Goal: Information Seeking & Learning: Learn about a topic

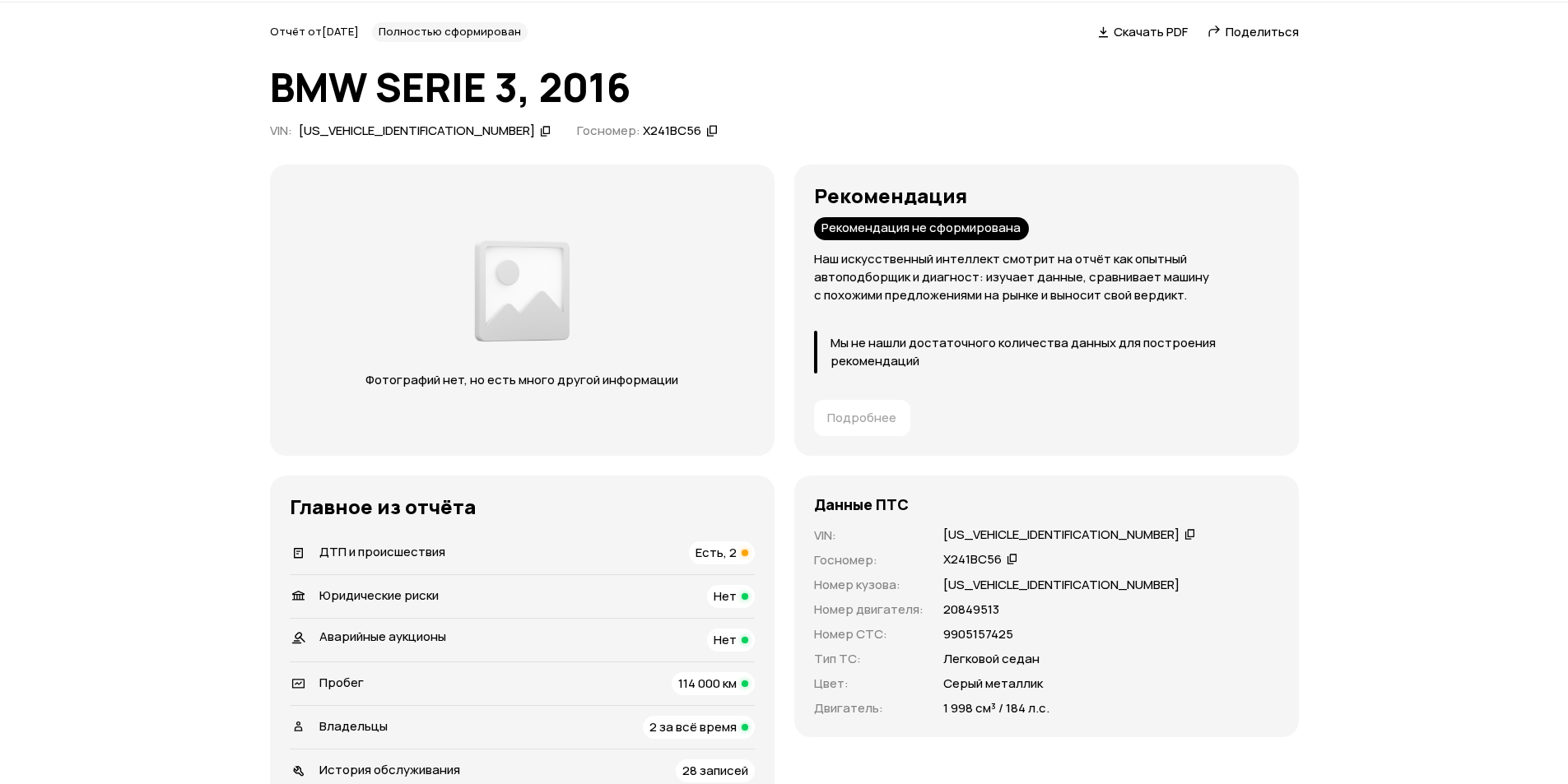
scroll to position [83, 0]
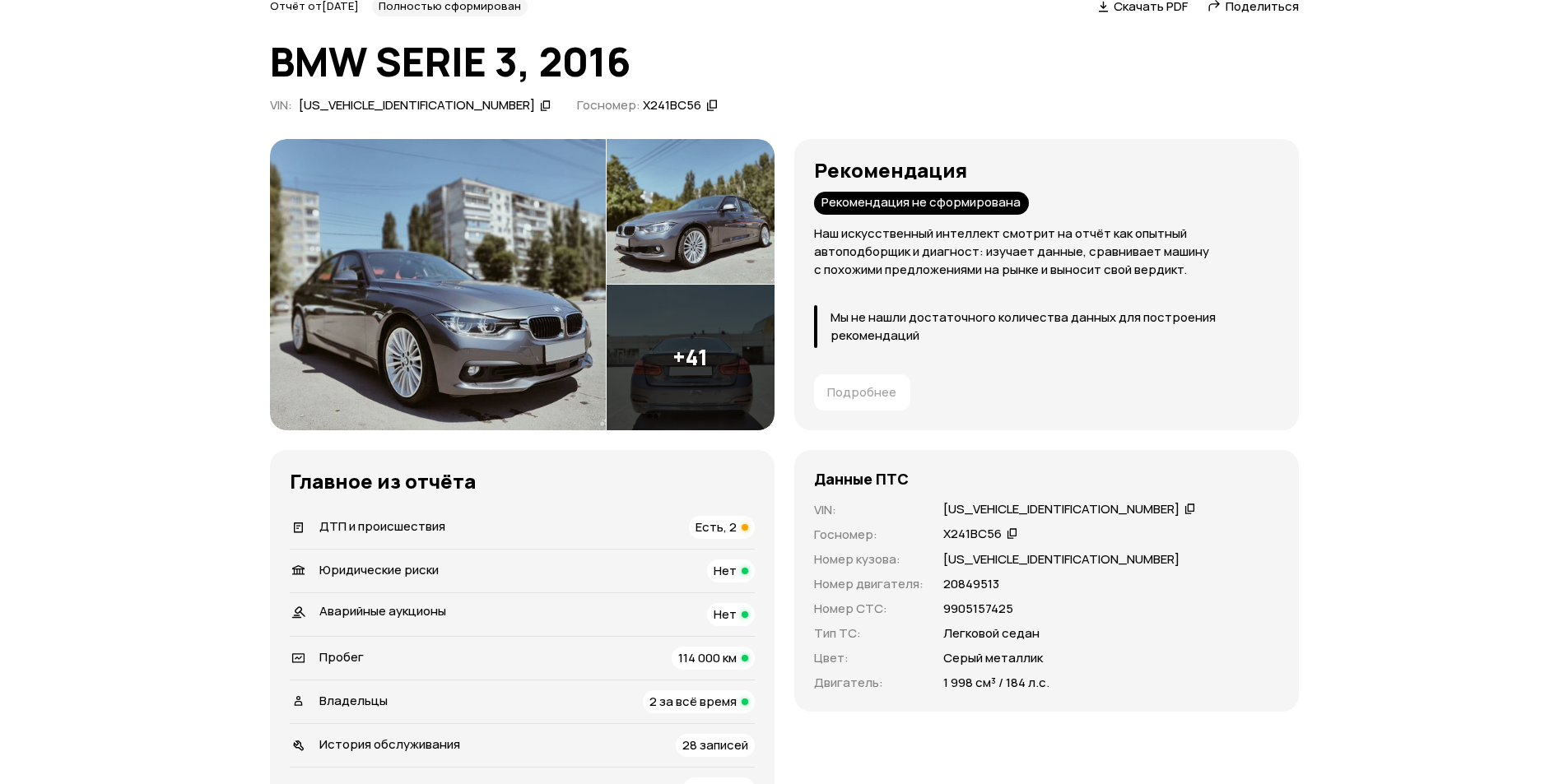
click at [722, 525] on span "Есть, 2" at bounding box center [716, 527] width 41 height 17
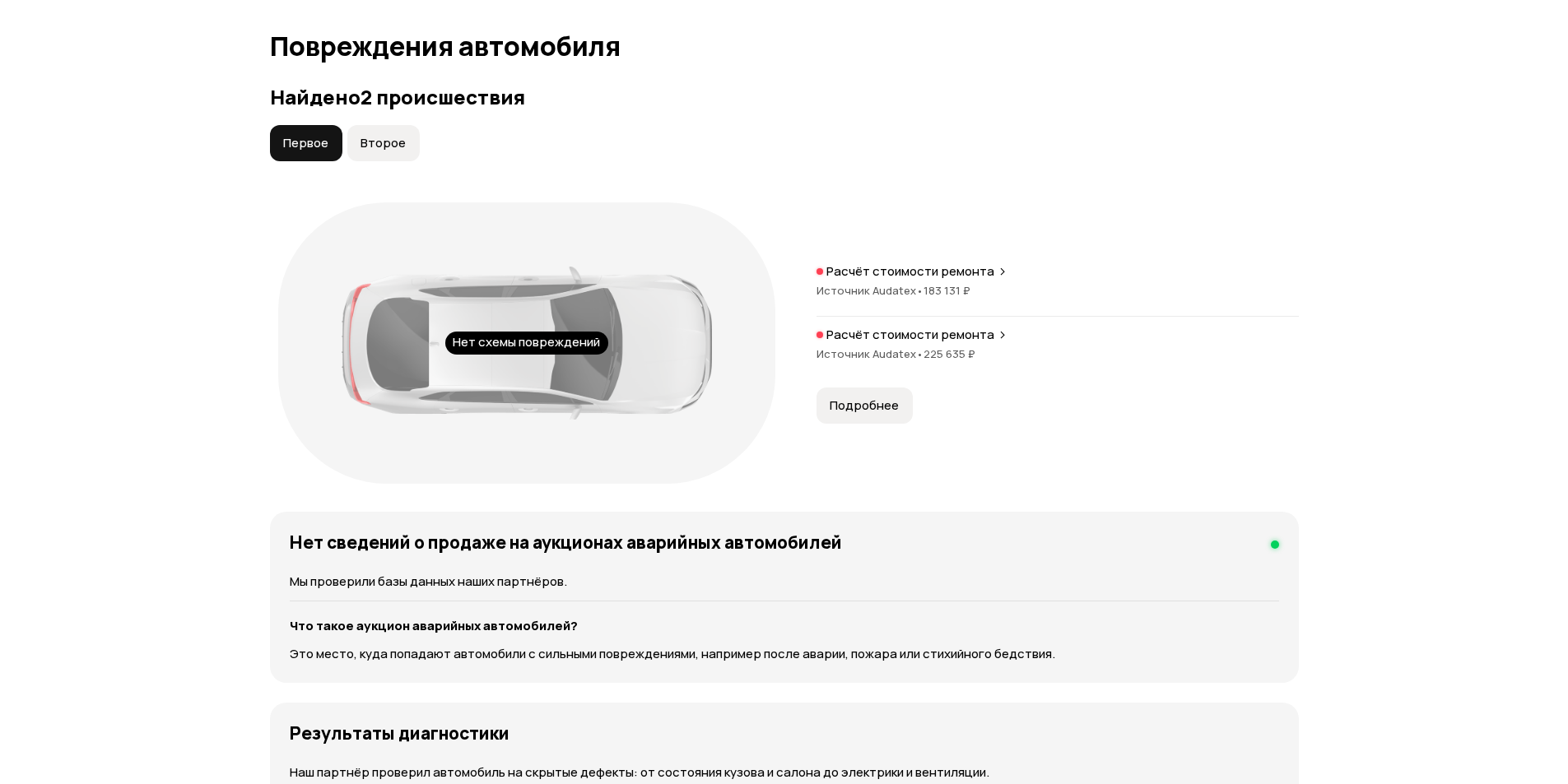
scroll to position [1676, 0]
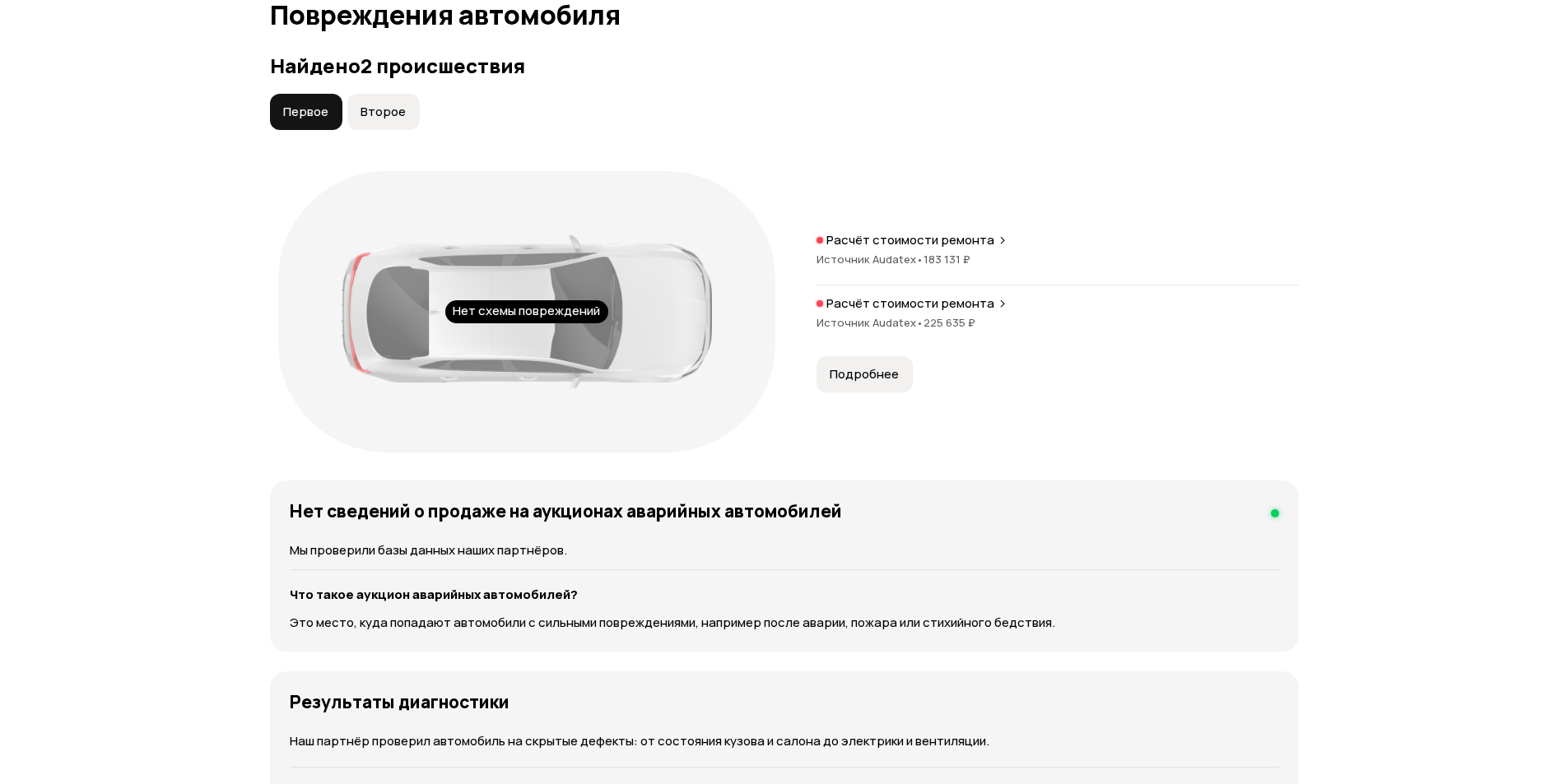
click at [395, 115] on span "Второе" at bounding box center [383, 113] width 45 height 17
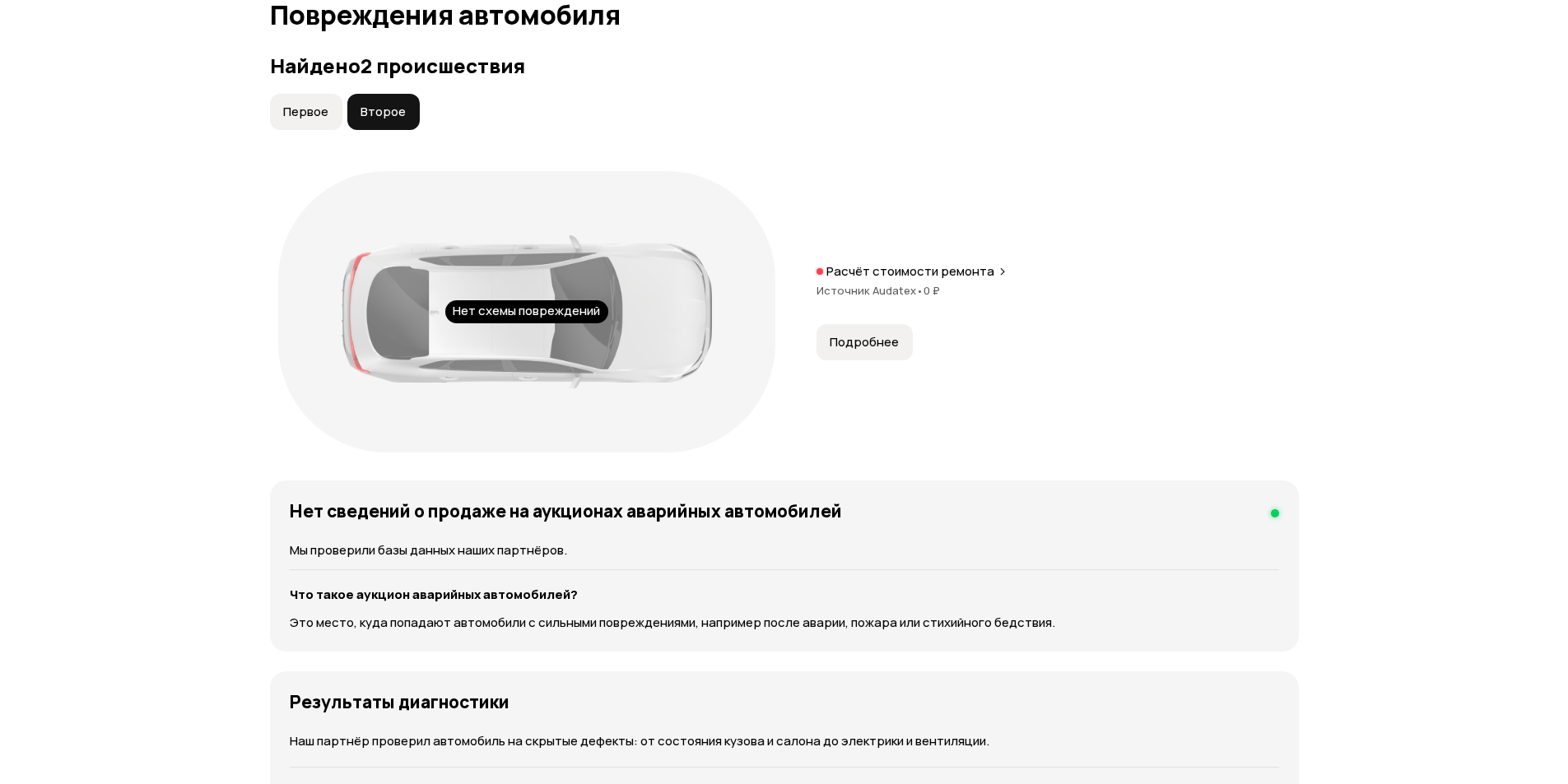
click at [326, 120] on button "Первое" at bounding box center [306, 112] width 72 height 37
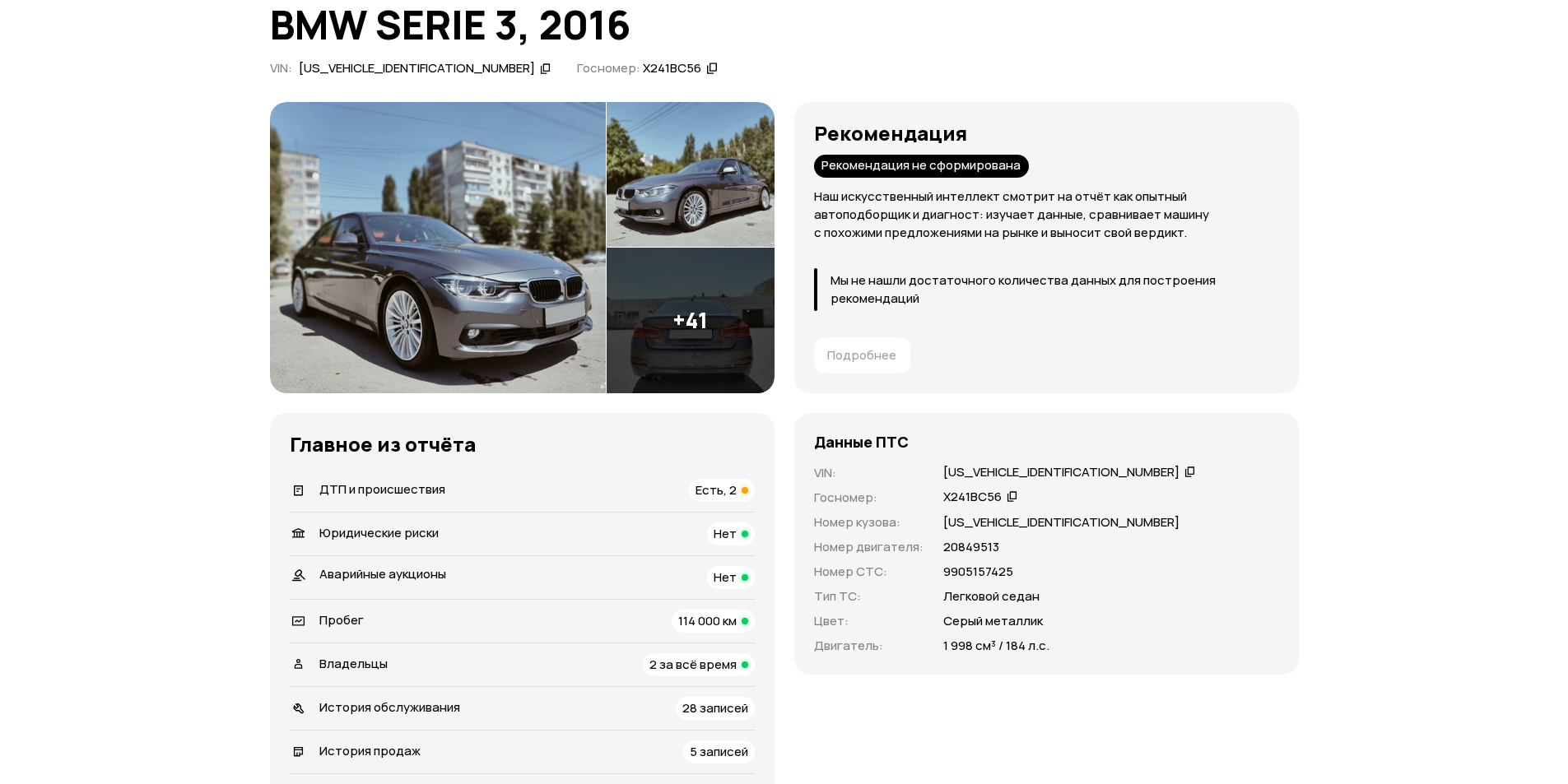
scroll to position [277, 0]
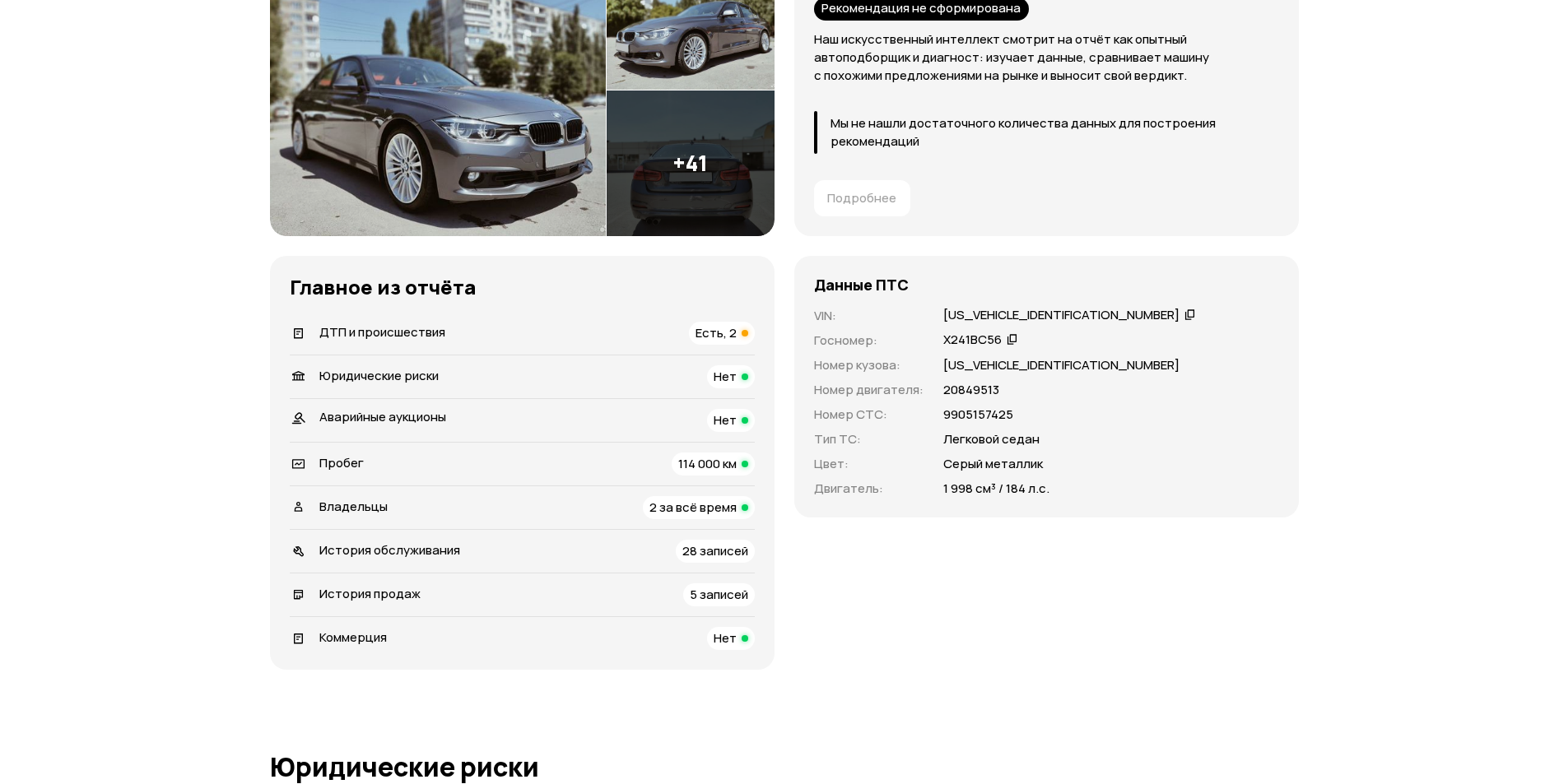
click at [1184, 313] on icon at bounding box center [1190, 314] width 11 height 17
click at [1184, 320] on icon at bounding box center [1190, 314] width 11 height 17
drag, startPoint x: 1036, startPoint y: 464, endPoint x: 920, endPoint y: 469, distance: 116.1
click at [920, 469] on div "VIN : [US_VEHICLE_IDENTIFICATION_NUMBER]   Госномер : Х241ВС56   Номер кузова :…" at bounding box center [1047, 402] width 465 height 191
copy div "Серый металлик"
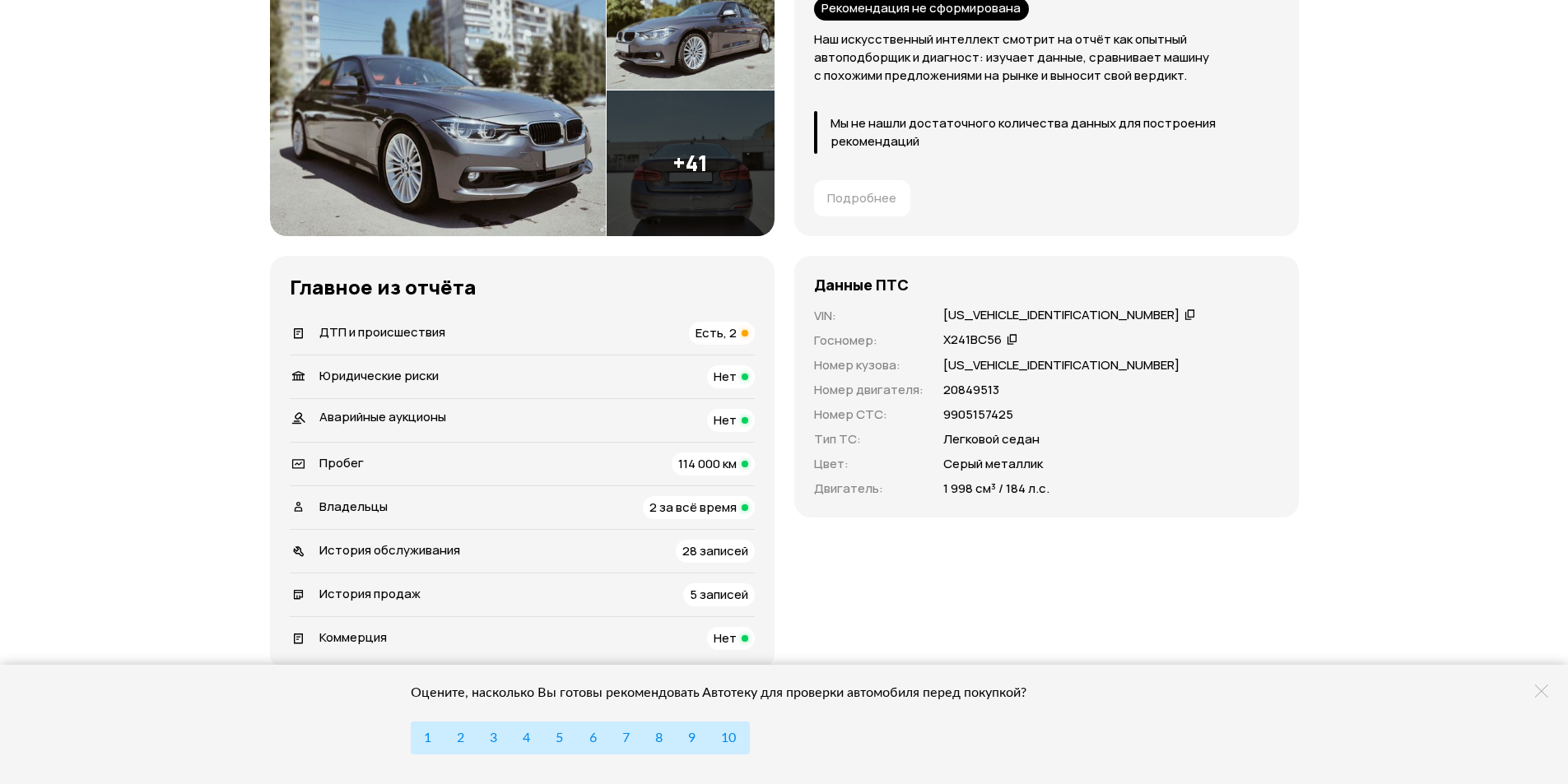
click at [1061, 422] on div "9905157425" at bounding box center [1111, 415] width 336 height 18
drag, startPoint x: 998, startPoint y: 393, endPoint x: 940, endPoint y: 392, distance: 58.0
click at [940, 392] on div "VIN : [US_VEHICLE_IDENTIFICATION_NUMBER]   Госномер : Х241ВС56   Номер кузова :…" at bounding box center [1047, 402] width 465 height 191
copy p "20849513"
